Goal: Check status: Verify the current state of an ongoing process or item

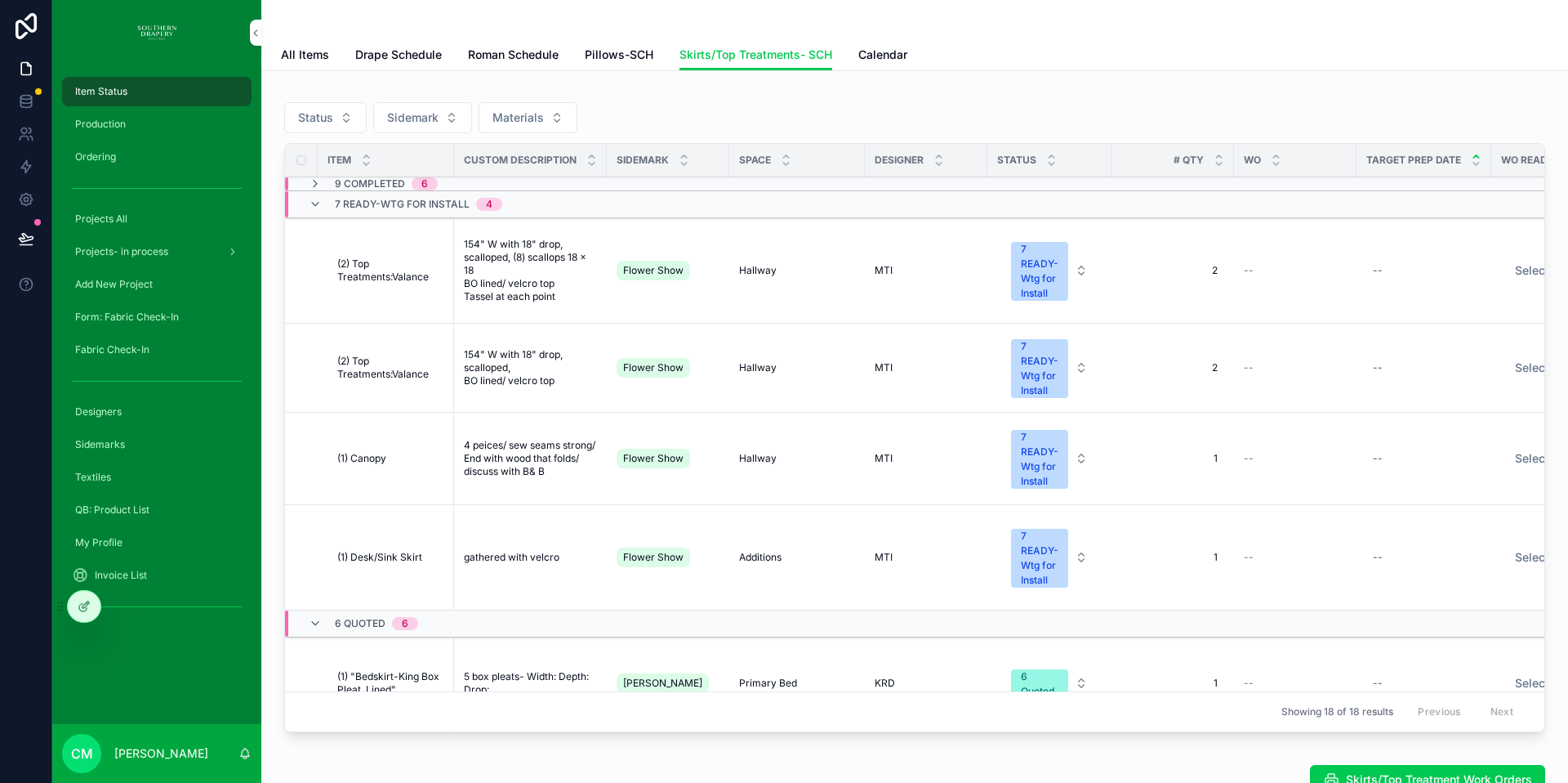
click at [120, 126] on span "Production" at bounding box center [101, 124] width 50 height 13
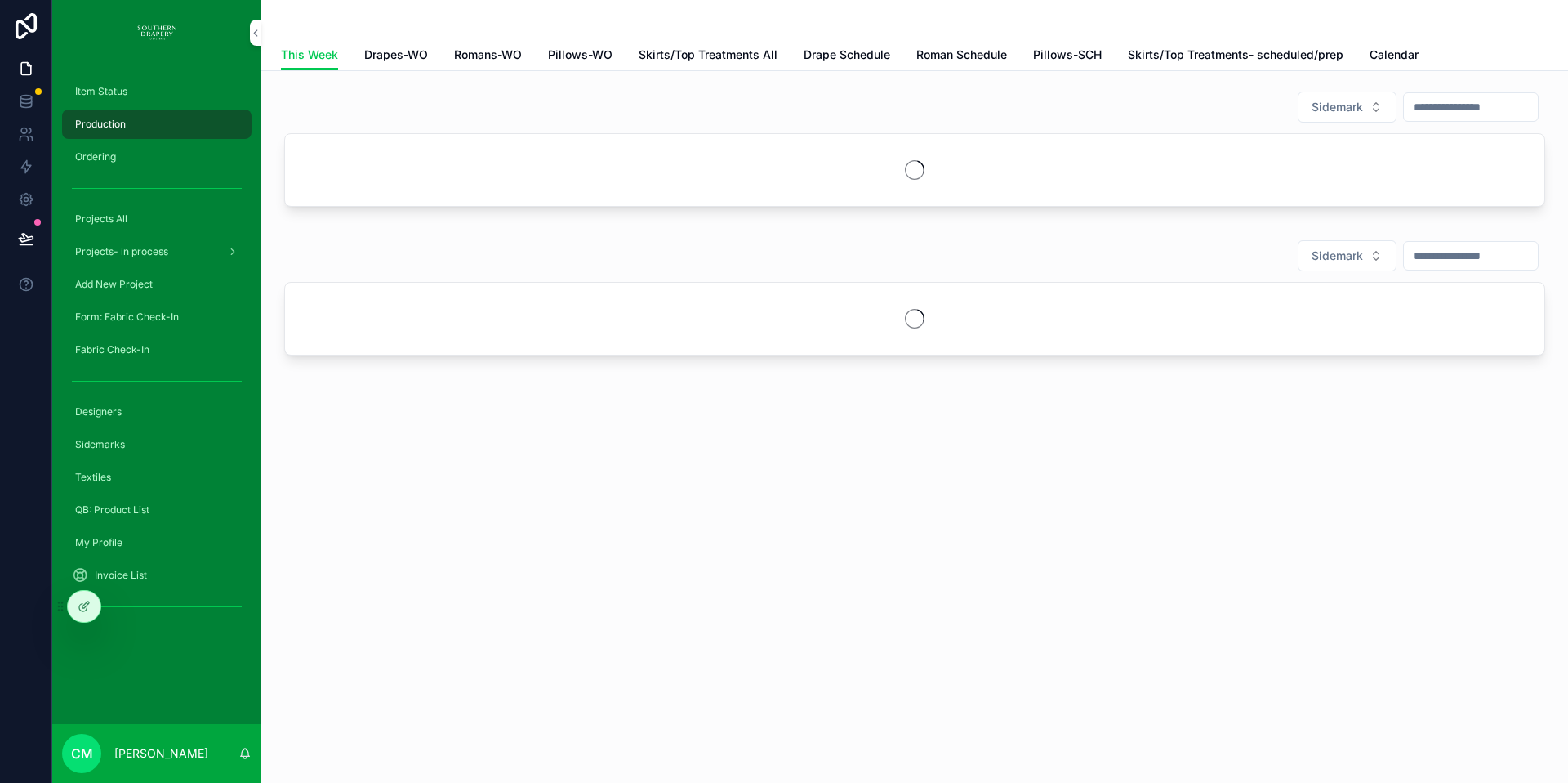
click at [591, 54] on span "Pillows-WO" at bounding box center [580, 55] width 65 height 16
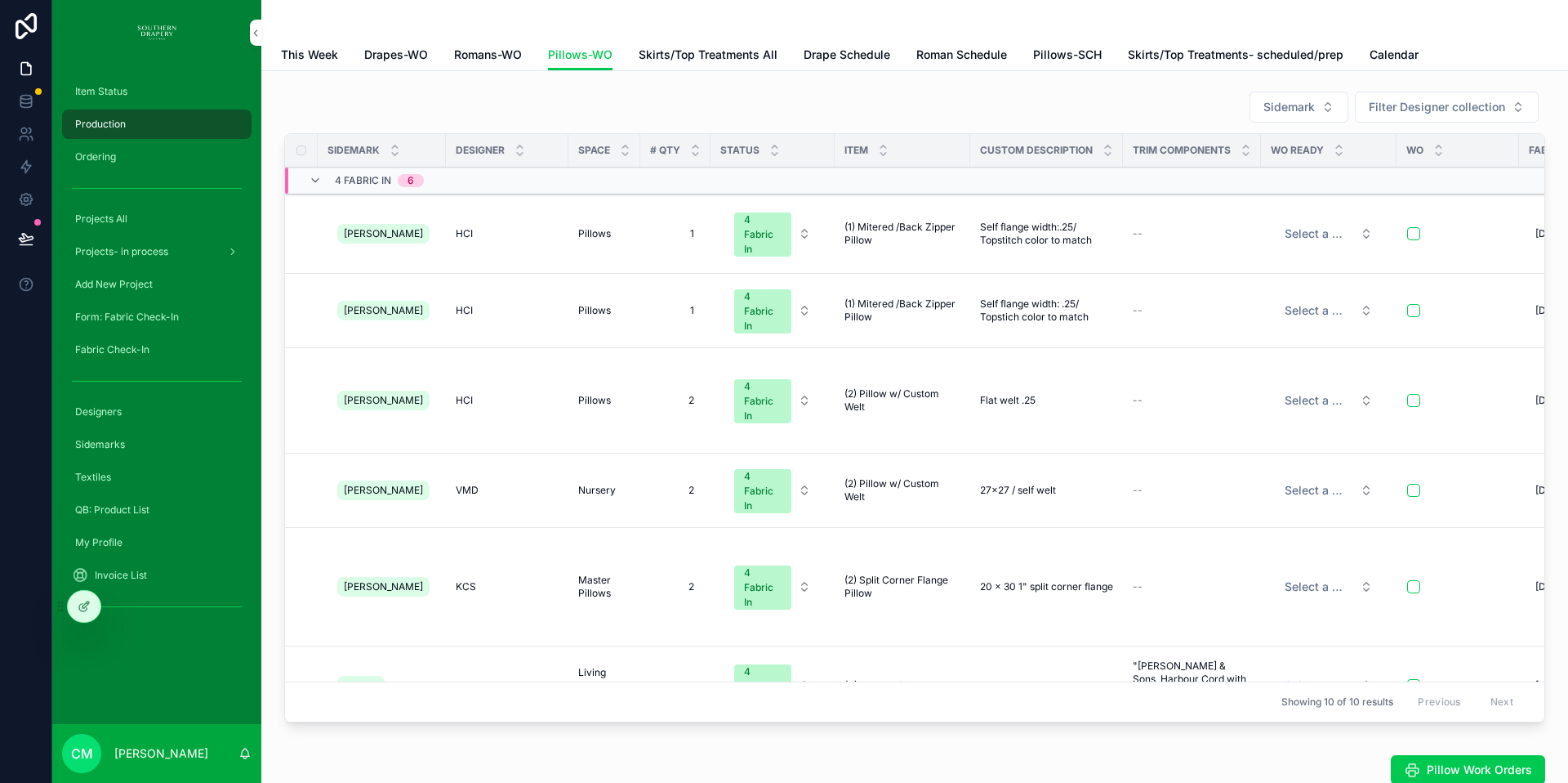
click at [115, 89] on span "Item Status" at bounding box center [102, 92] width 52 height 13
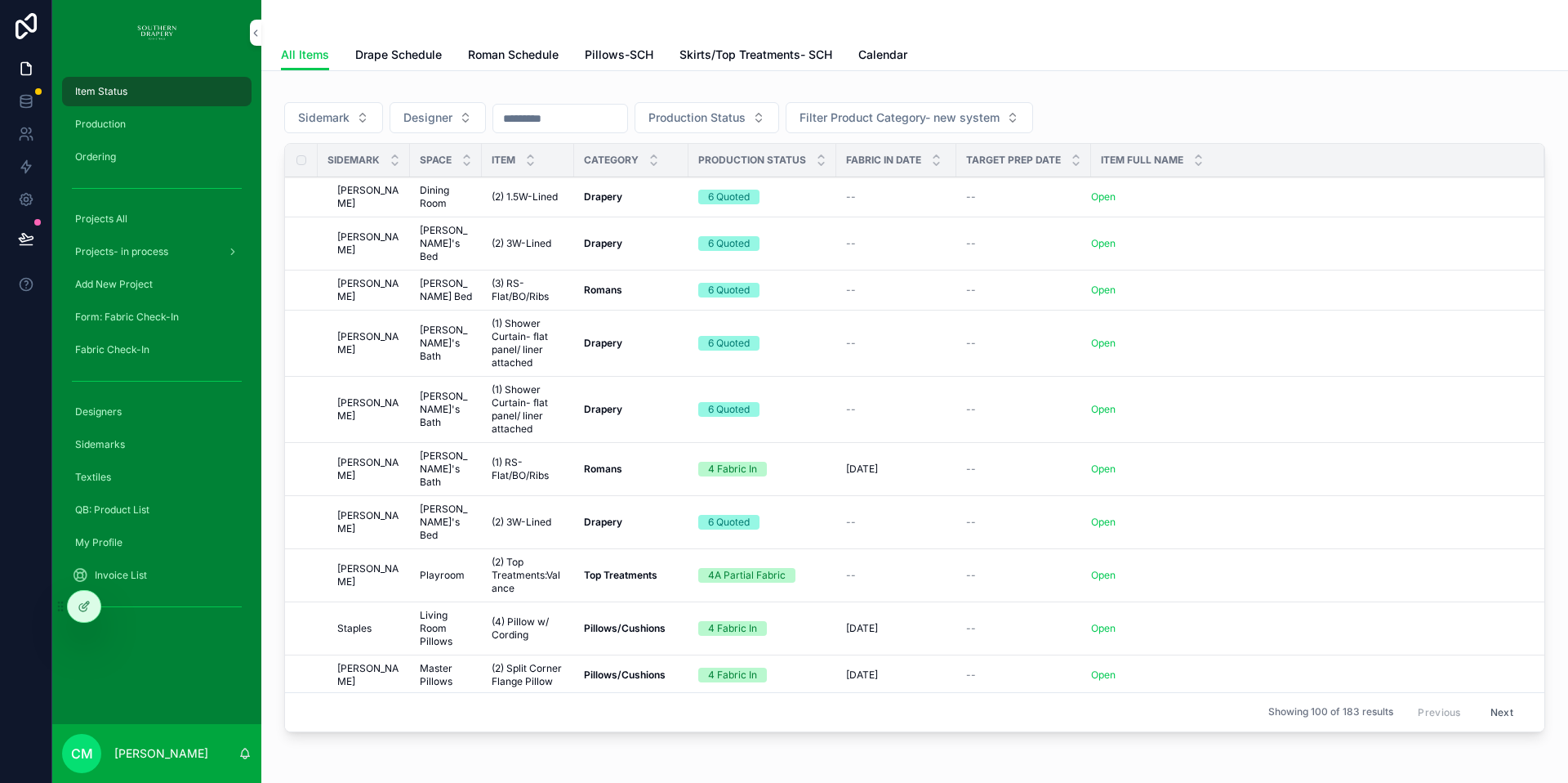
click at [632, 54] on span "Pillows-SCH" at bounding box center [619, 55] width 68 height 16
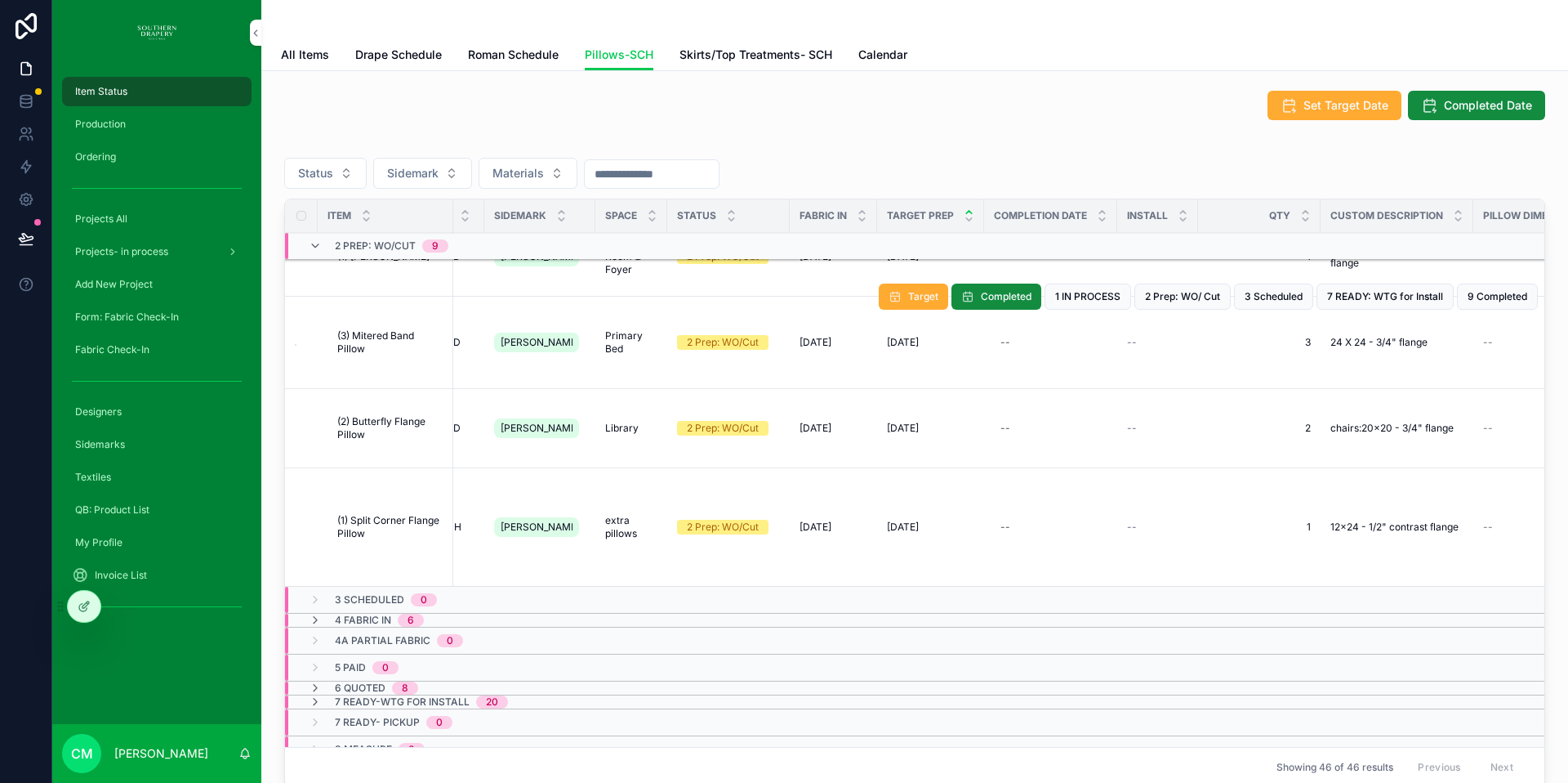
scroll to position [769, 22]
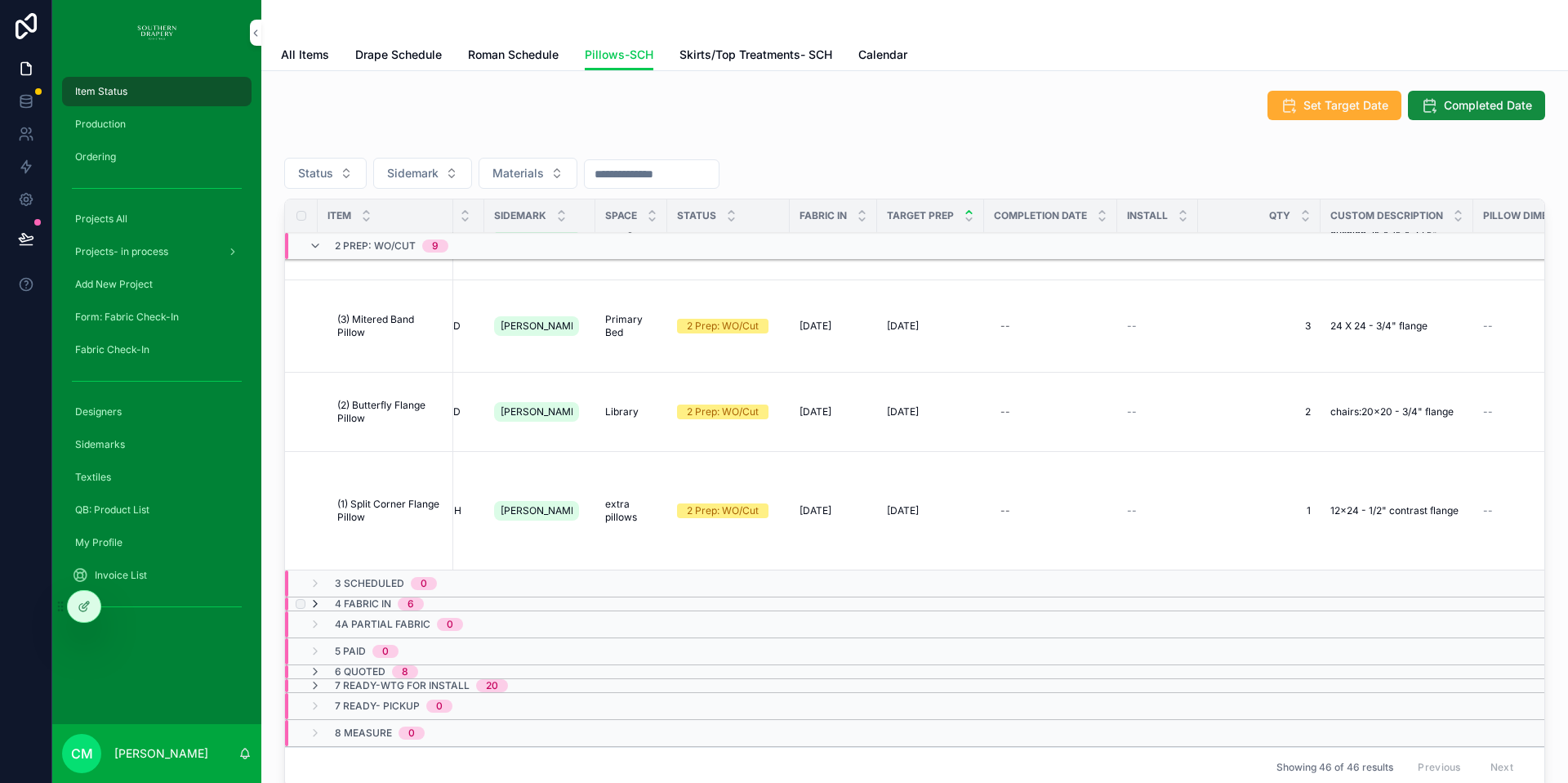
click at [318, 597] on icon "scrollable content" at bounding box center [315, 603] width 13 height 13
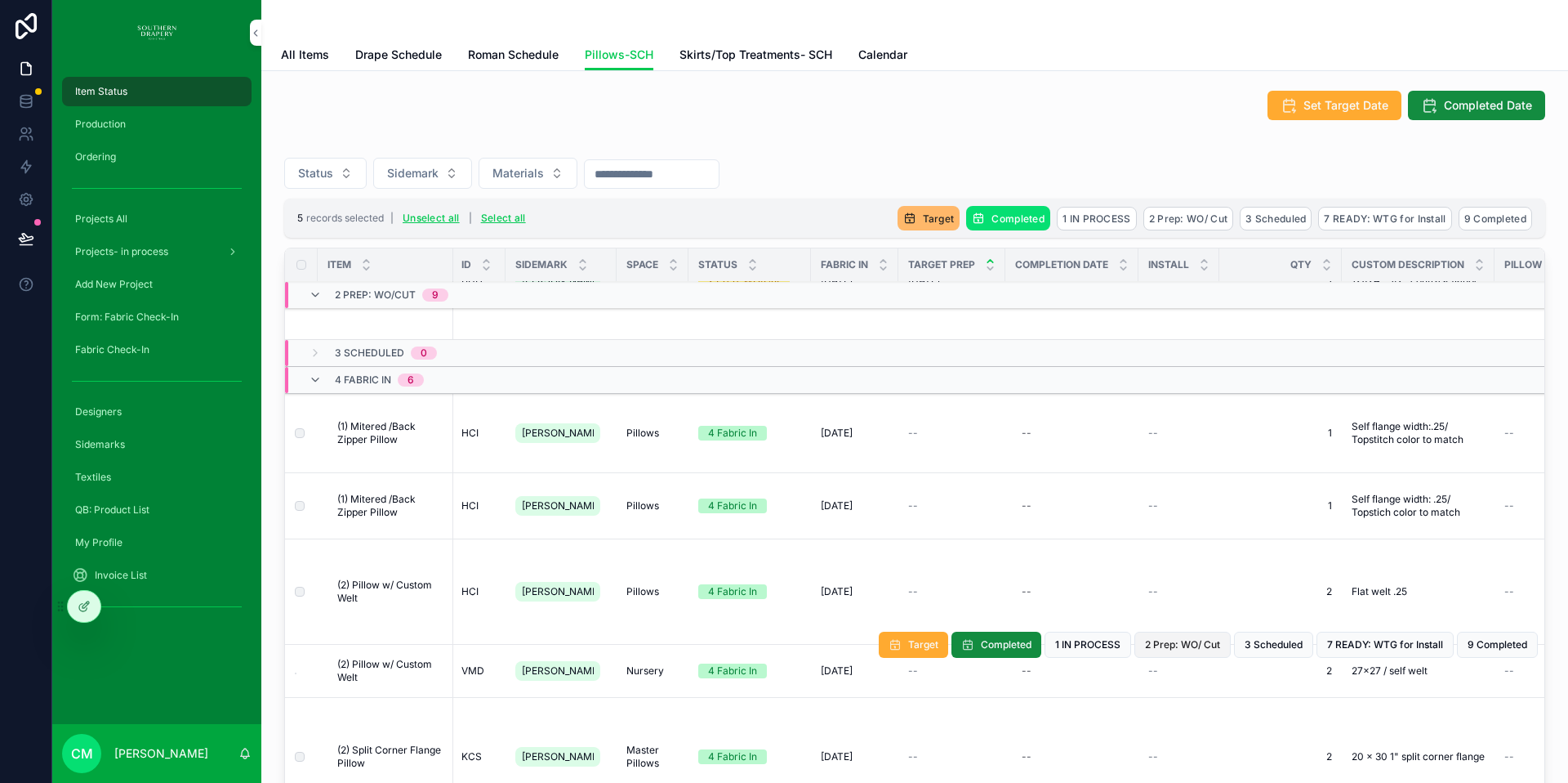
scroll to position [1277, 2]
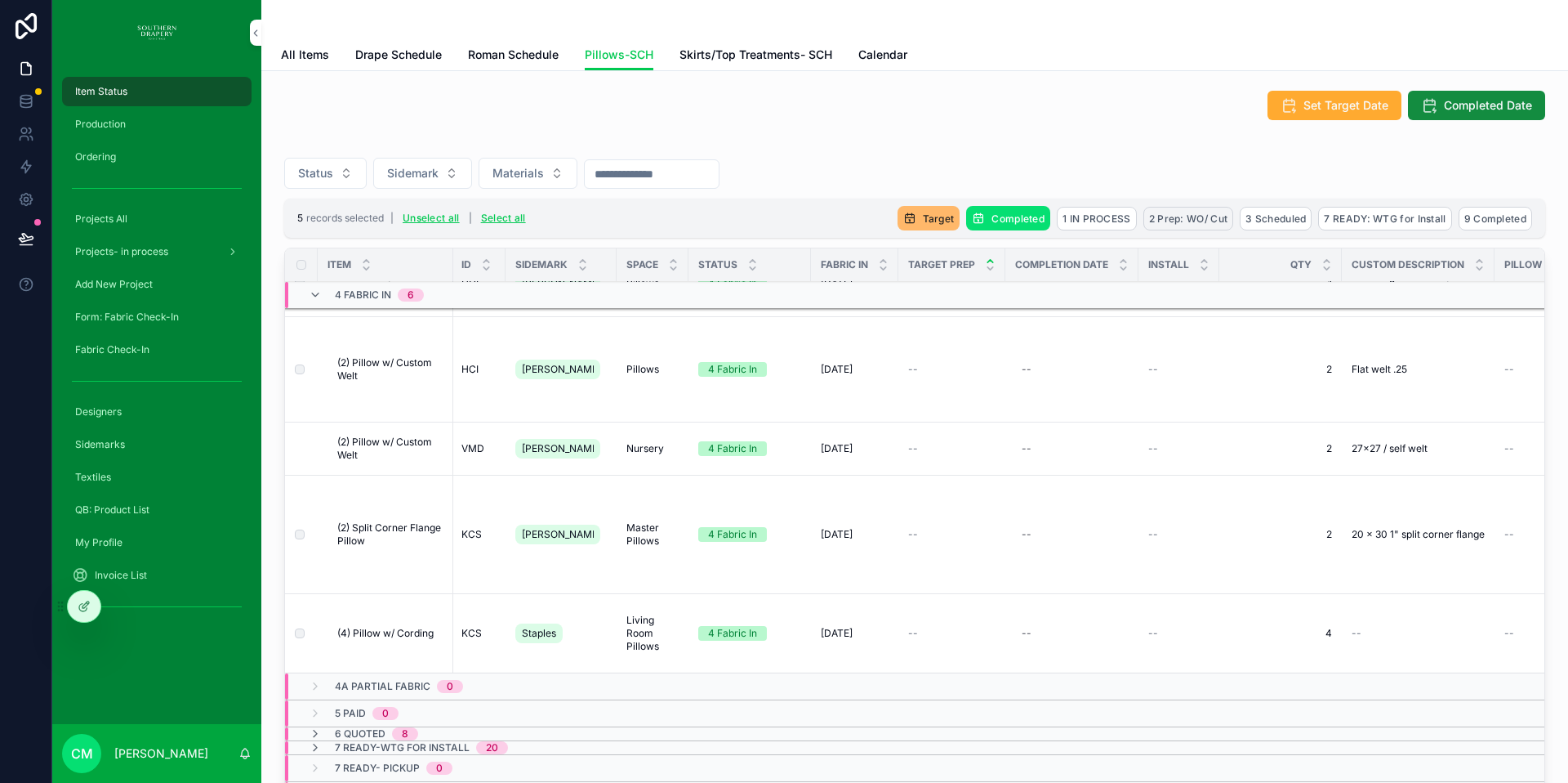
click at [1164, 214] on span "2 Prep: WO/ Cut" at bounding box center [1189, 218] width 79 height 13
click at [1254, 190] on icon "scrollable content" at bounding box center [1255, 187] width 13 height 13
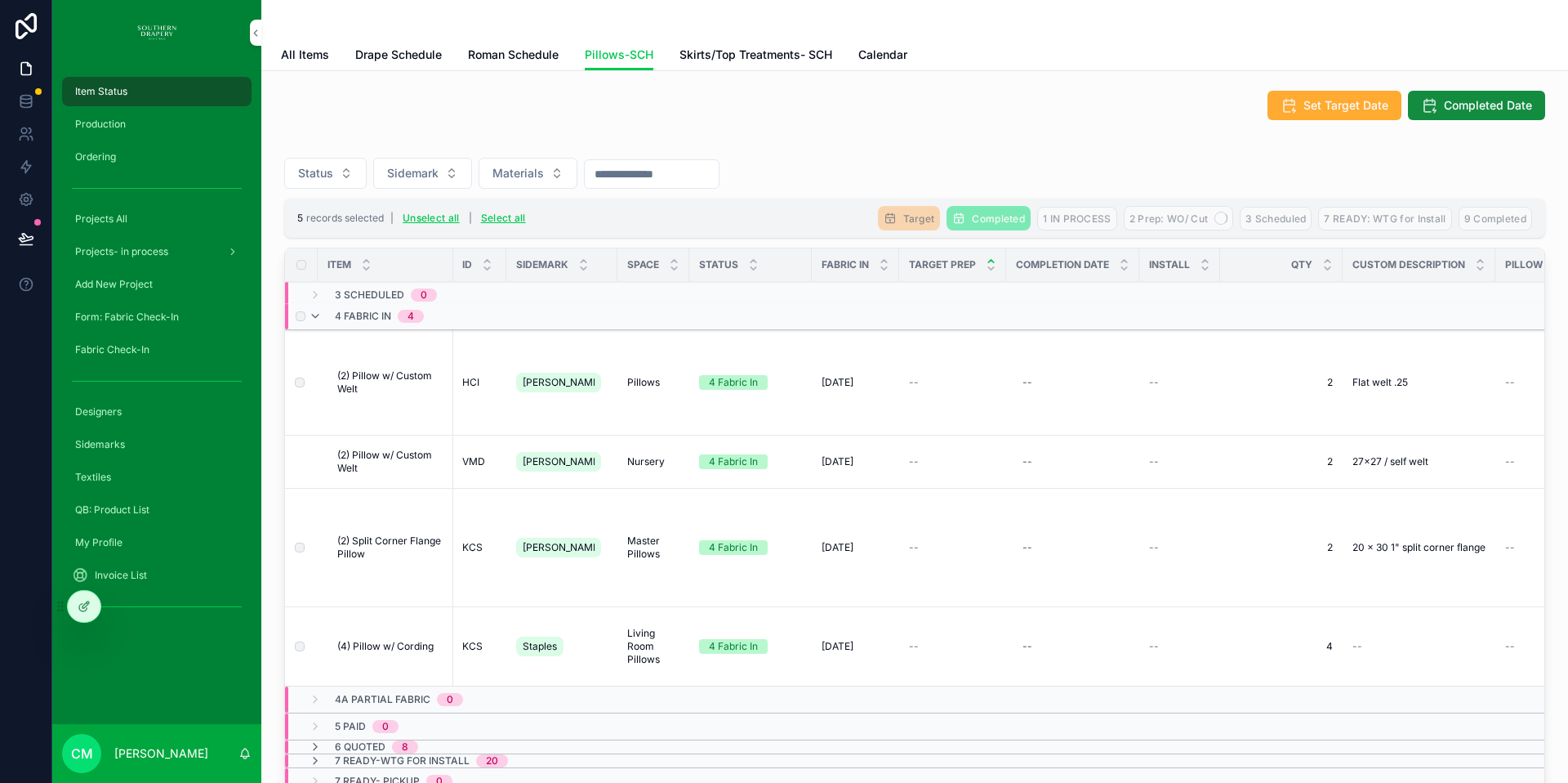
scroll to position [1303, 1]
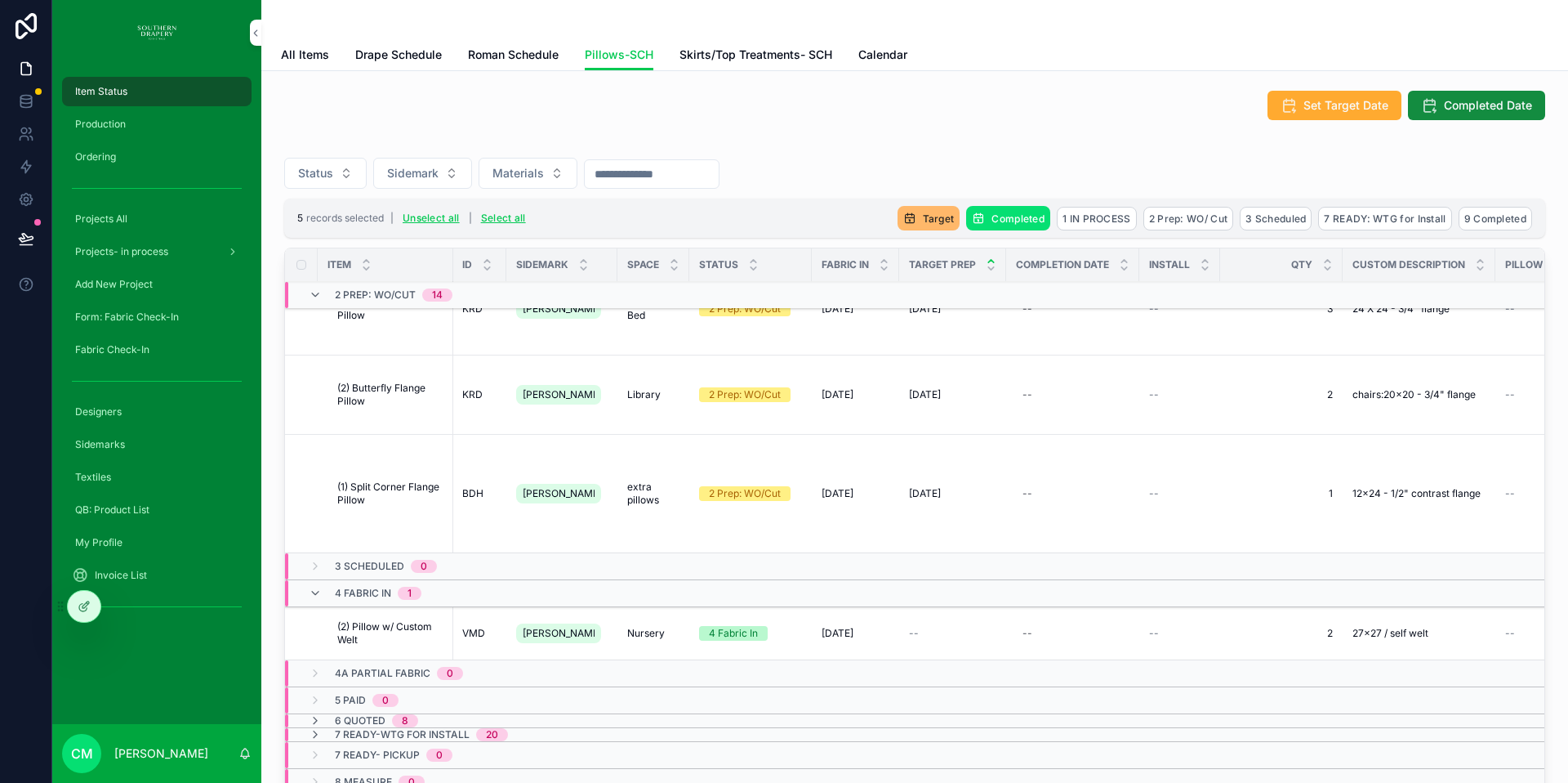
click at [111, 126] on span "Production" at bounding box center [101, 124] width 50 height 13
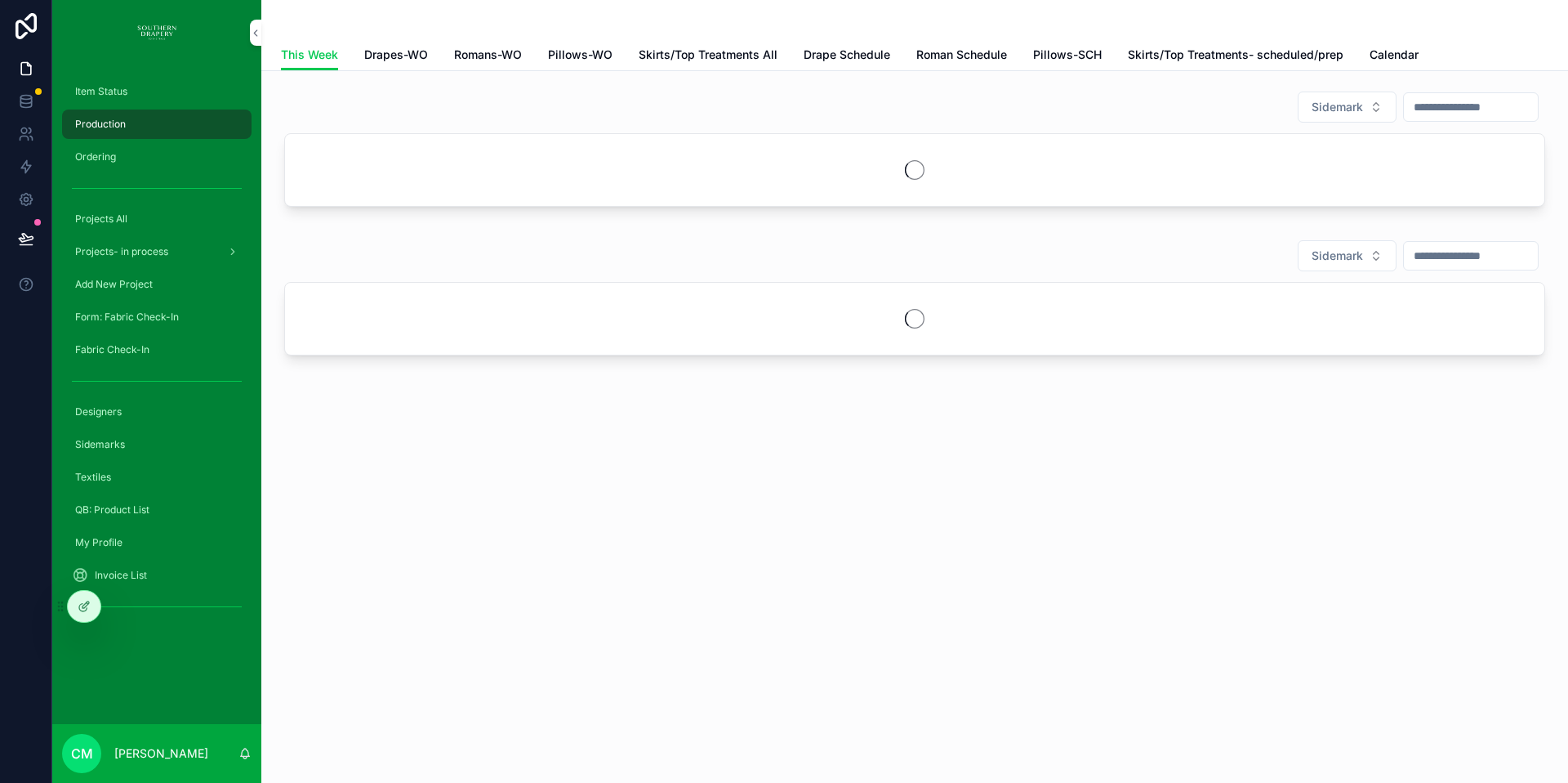
click at [584, 57] on span "Pillows-WO" at bounding box center [580, 55] width 65 height 16
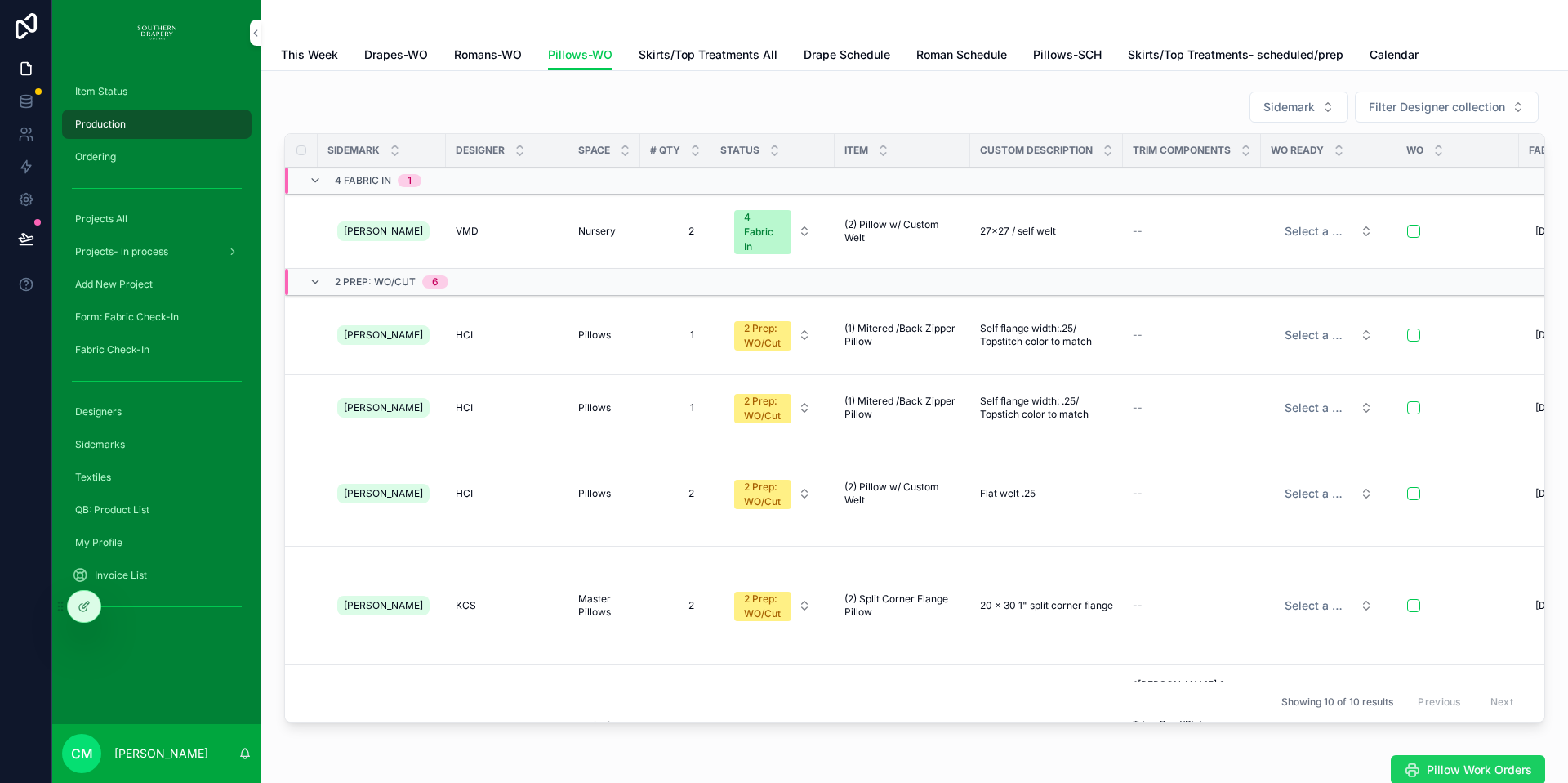
click at [1459, 777] on span "Pillow Work Orders" at bounding box center [1479, 770] width 105 height 16
